Goal: Information Seeking & Learning: Learn about a topic

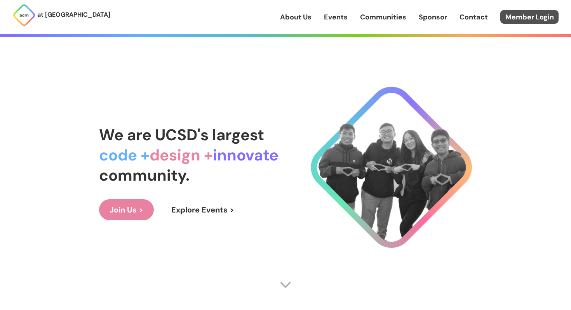
click at [540, 15] on link "Member Login" at bounding box center [529, 17] width 58 height 14
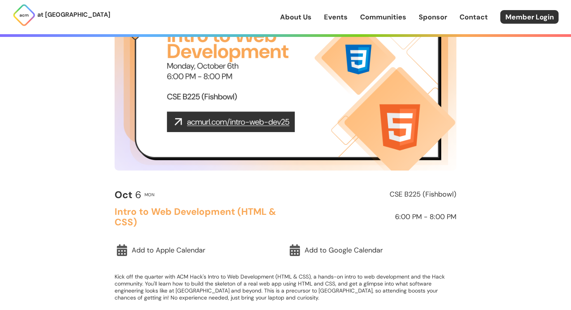
scroll to position [87, 0]
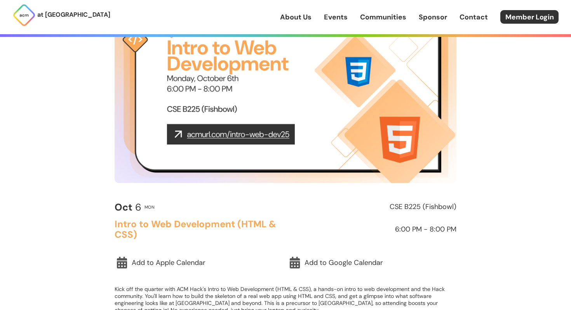
click at [223, 136] on img at bounding box center [286, 87] width 342 height 192
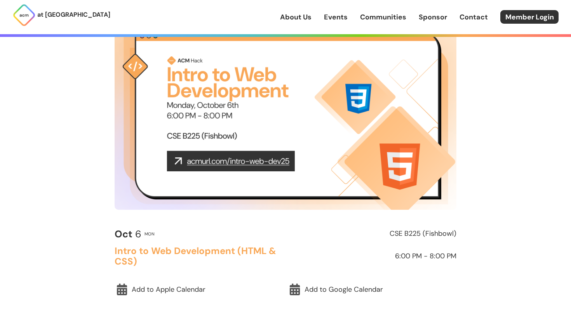
scroll to position [0, 0]
